Goal: Information Seeking & Learning: Check status

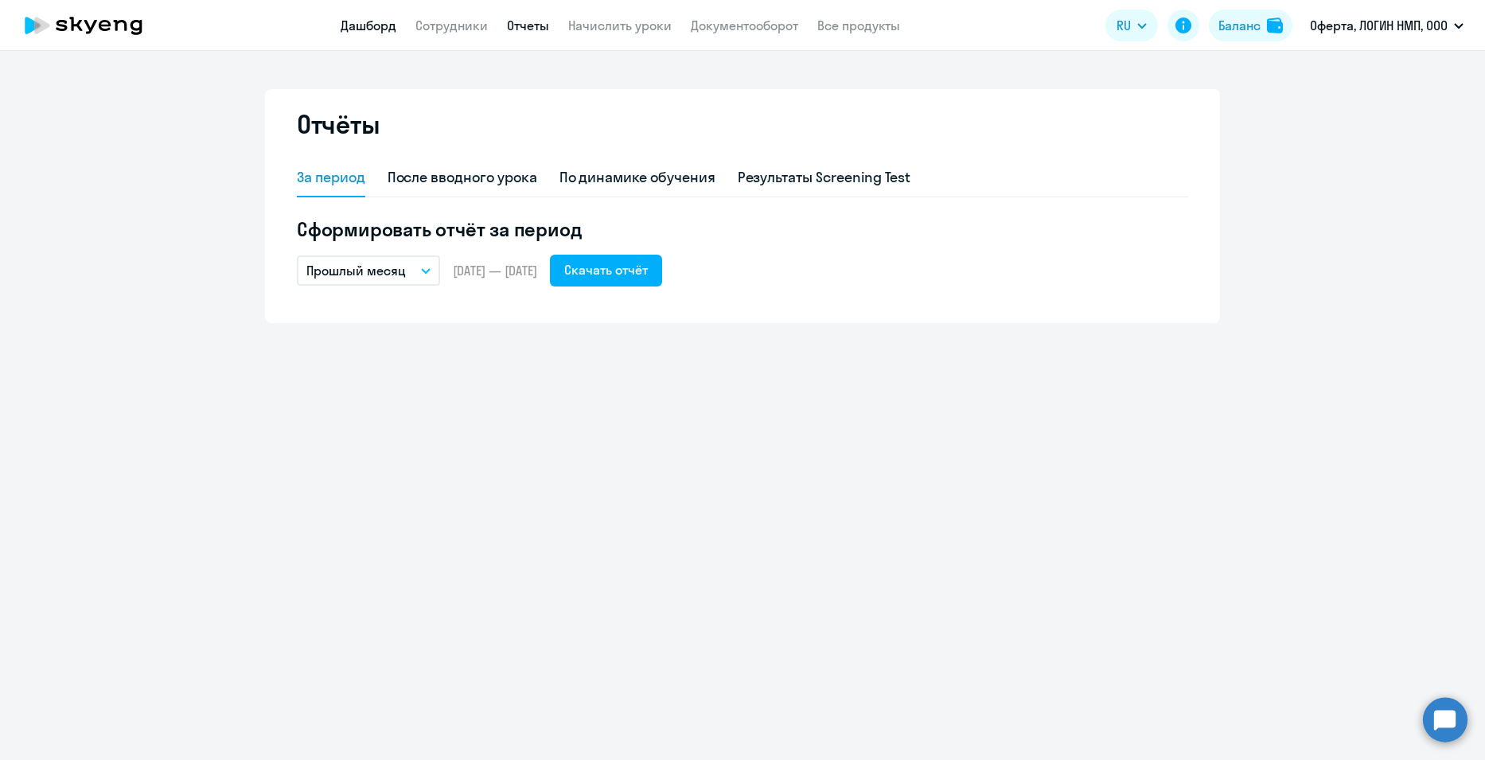
click at [384, 32] on link "Дашборд" at bounding box center [369, 26] width 56 height 16
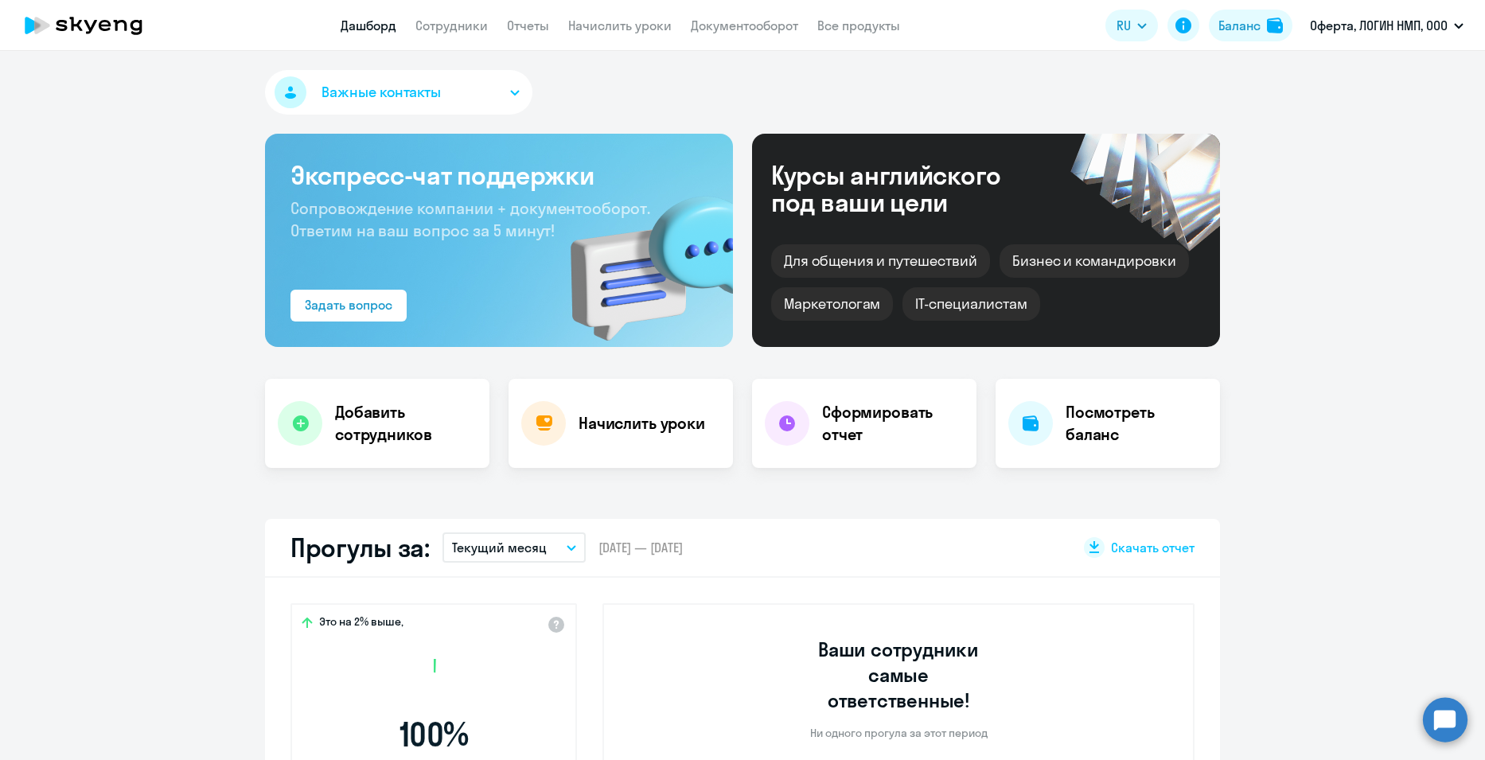
select select "30"
click at [458, 26] on link "Сотрудники" at bounding box center [451, 26] width 72 height 16
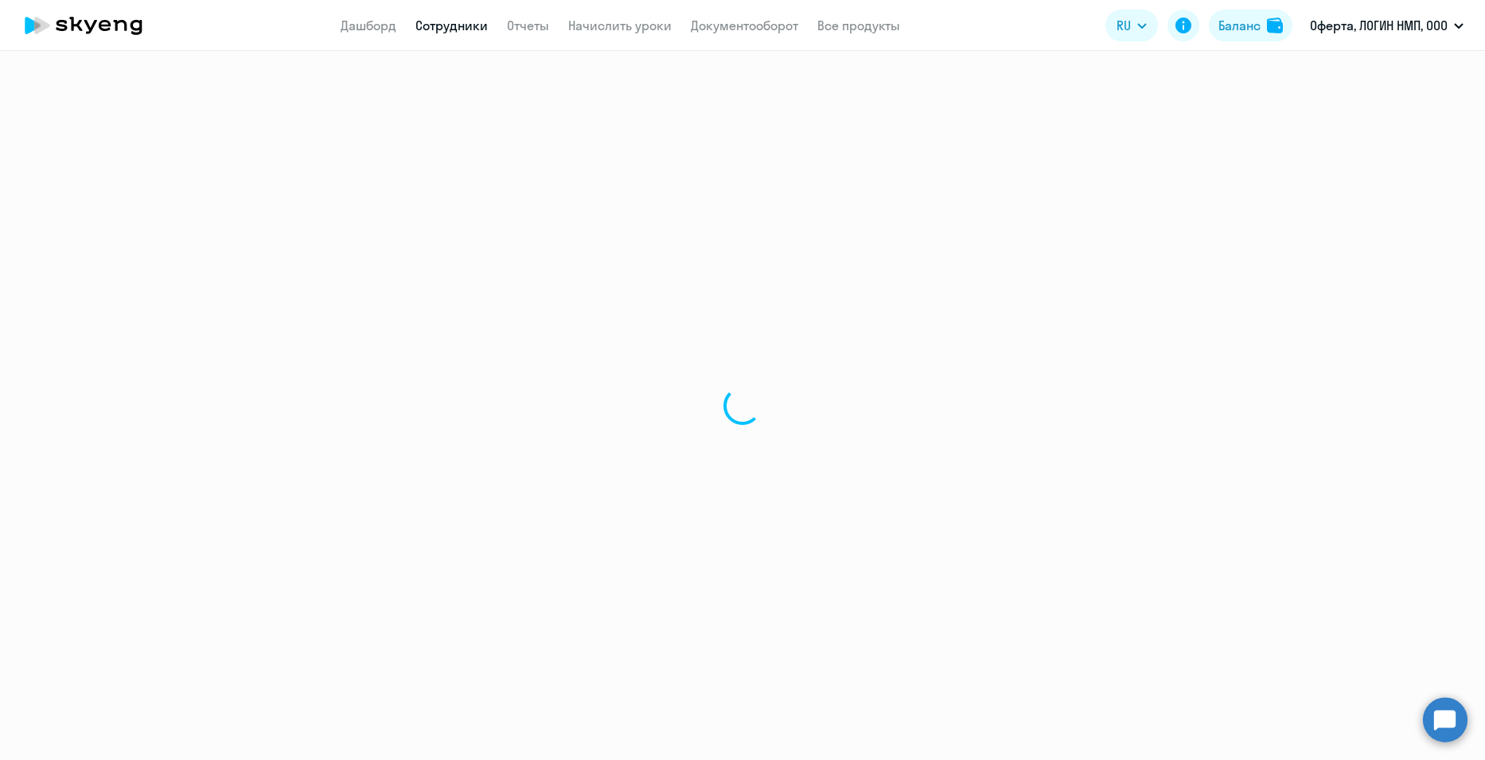
select select "30"
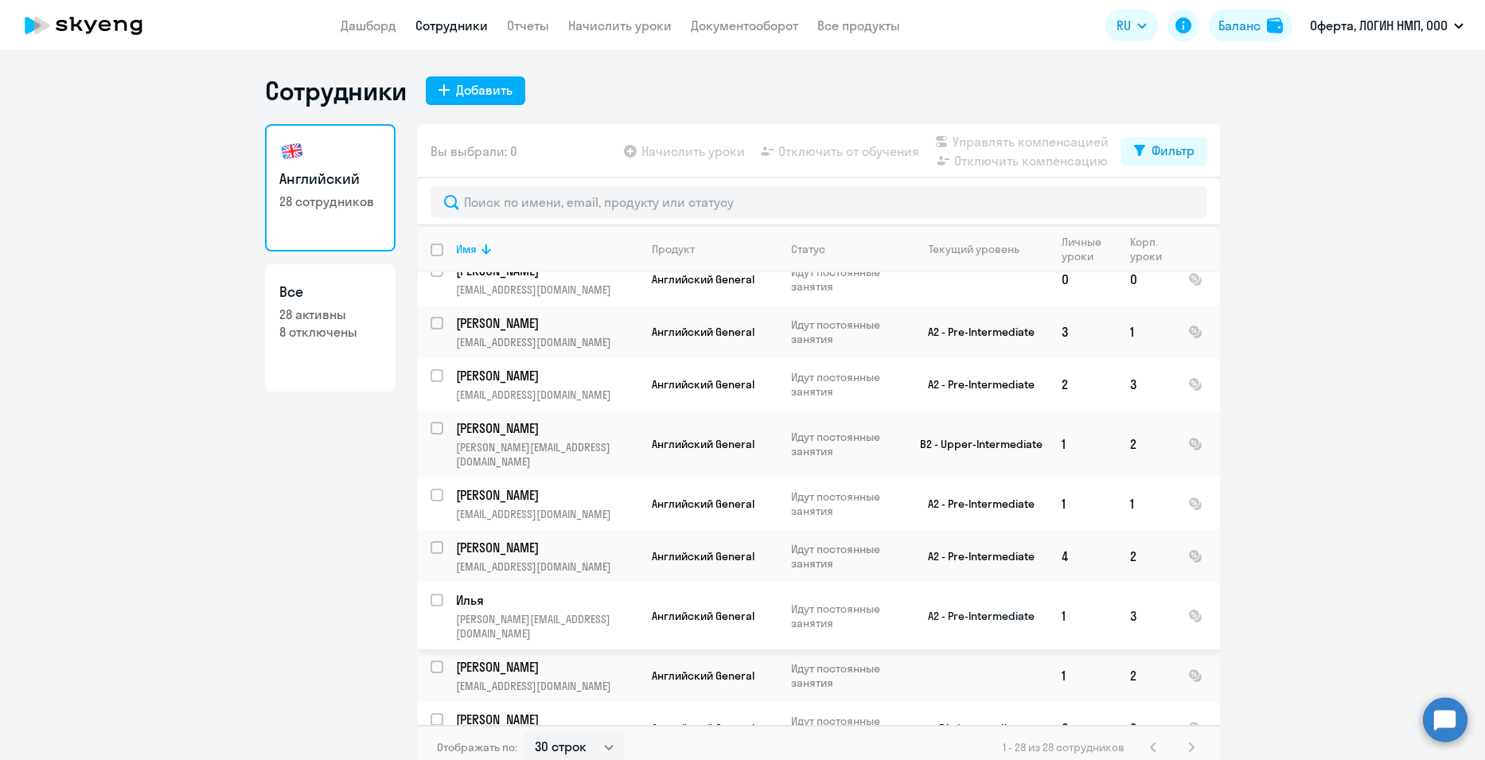
scroll to position [477, 0]
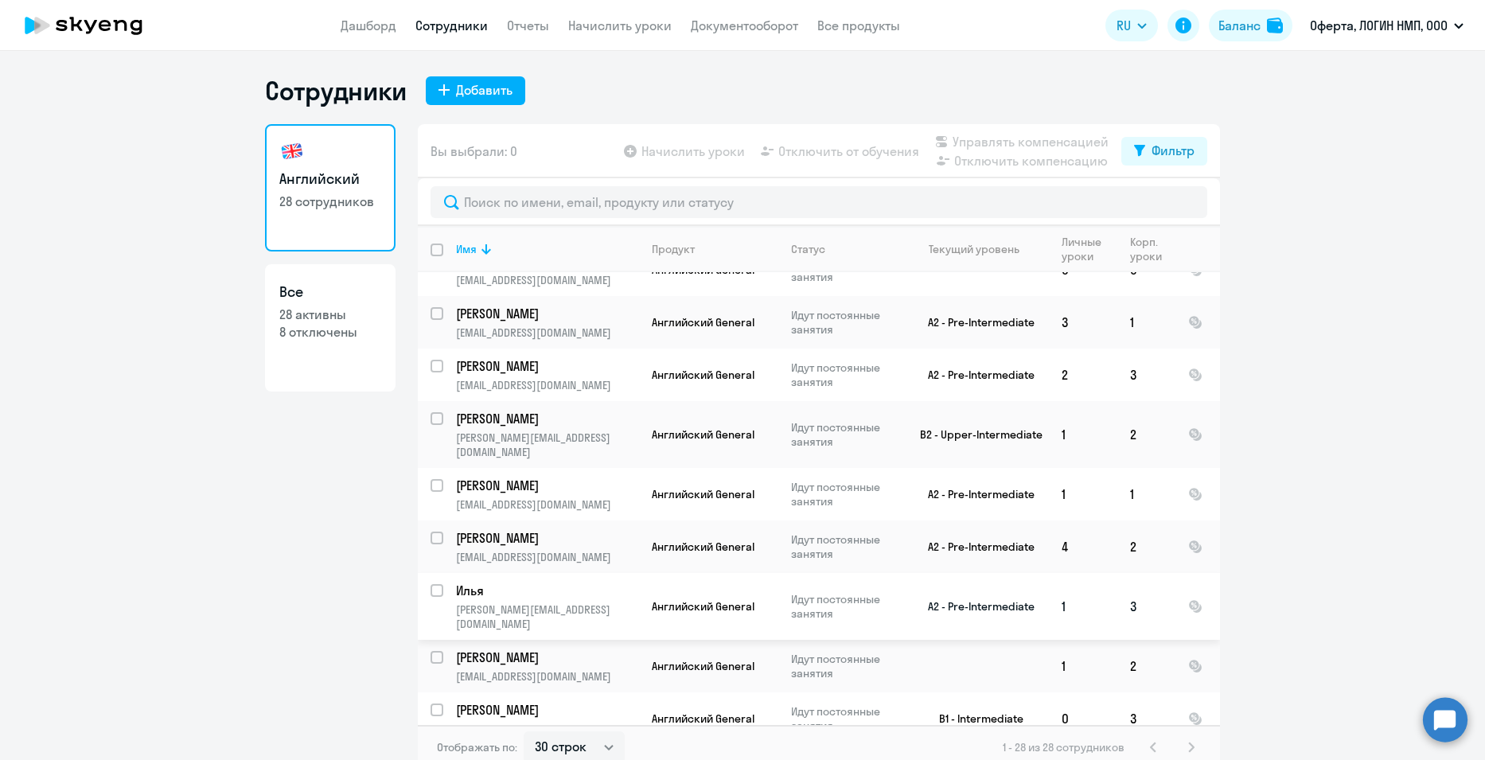
click at [514, 602] on p "[PERSON_NAME][EMAIL_ADDRESS][DOMAIN_NAME]" at bounding box center [547, 616] width 182 height 29
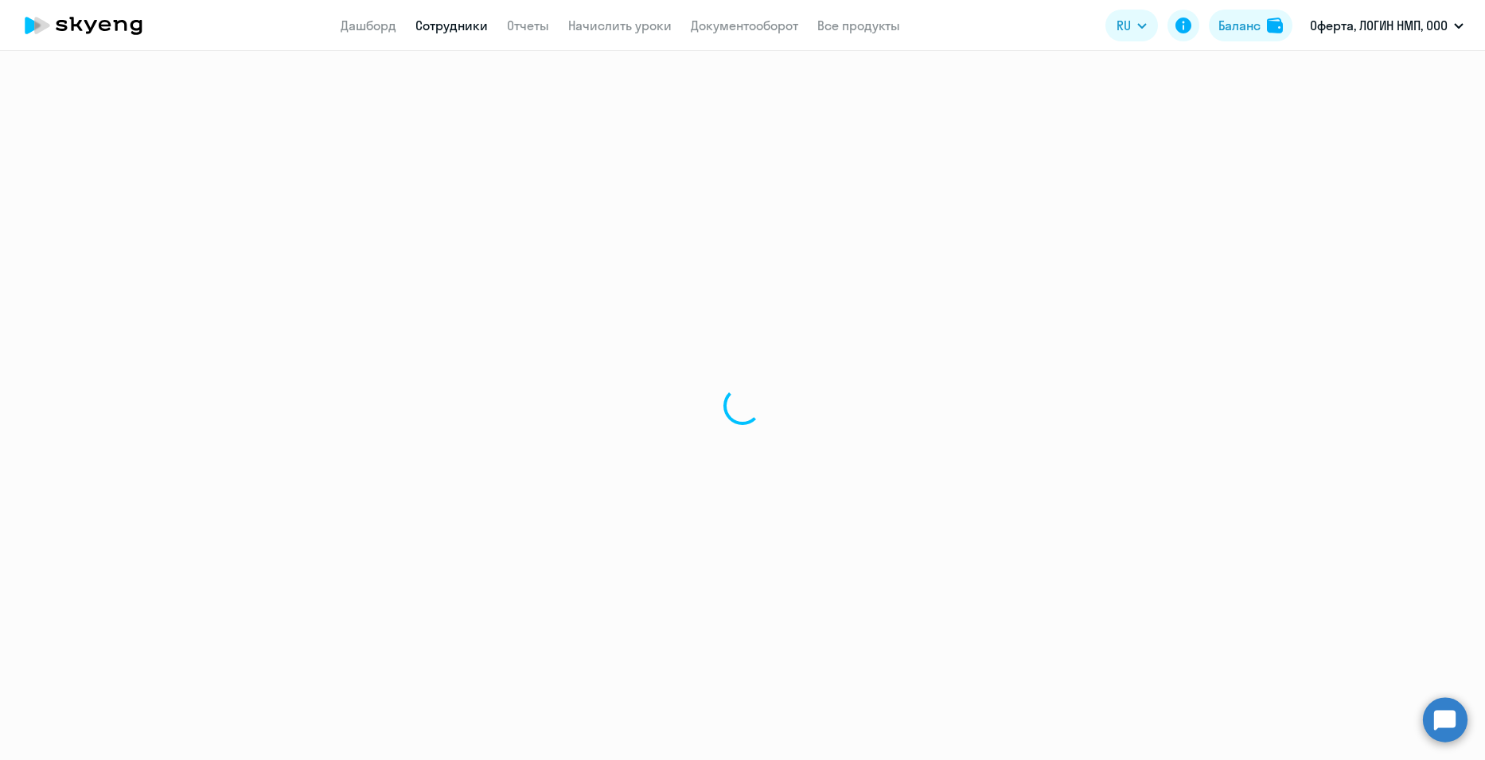
select select "english"
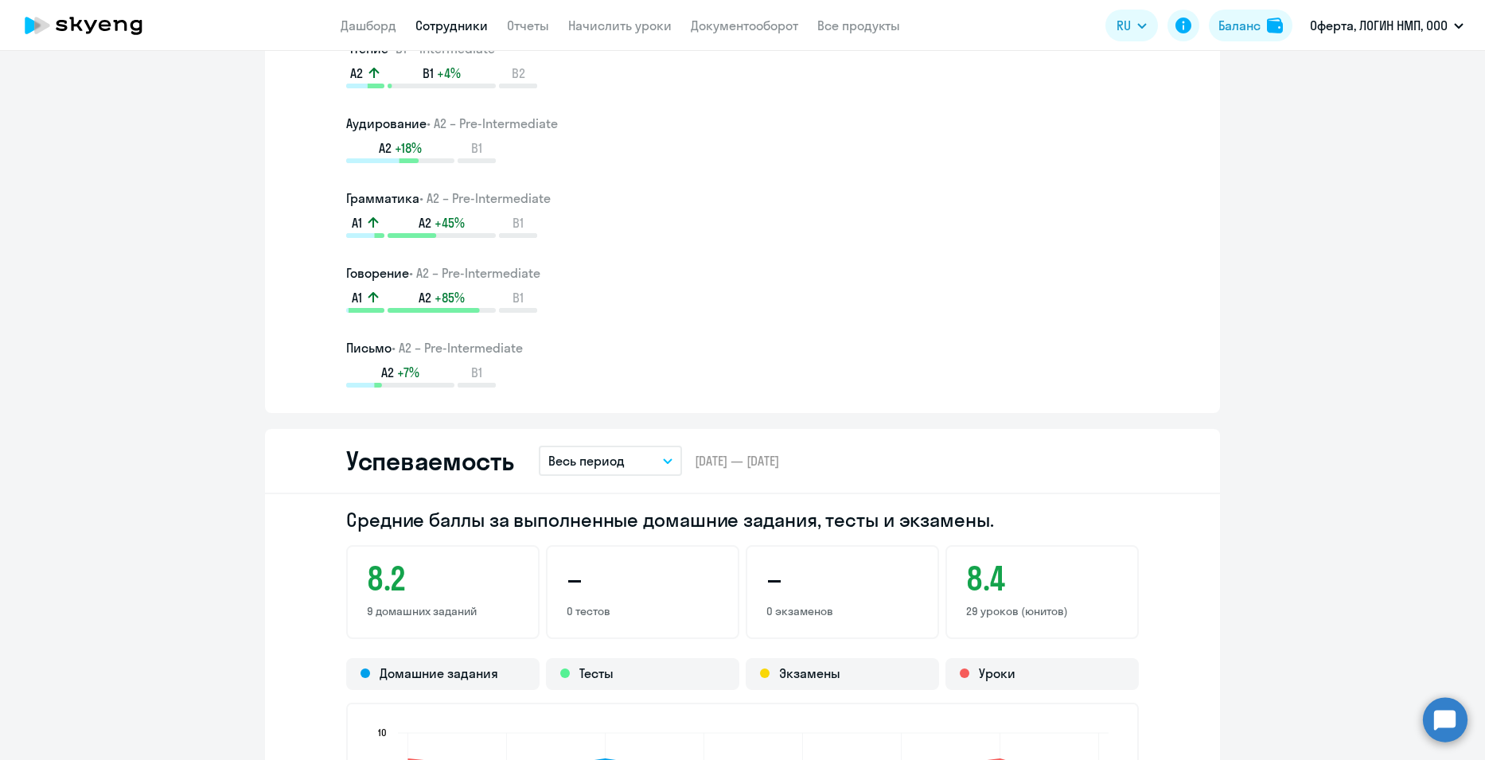
scroll to position [1194, 0]
